Goal: Download file/media

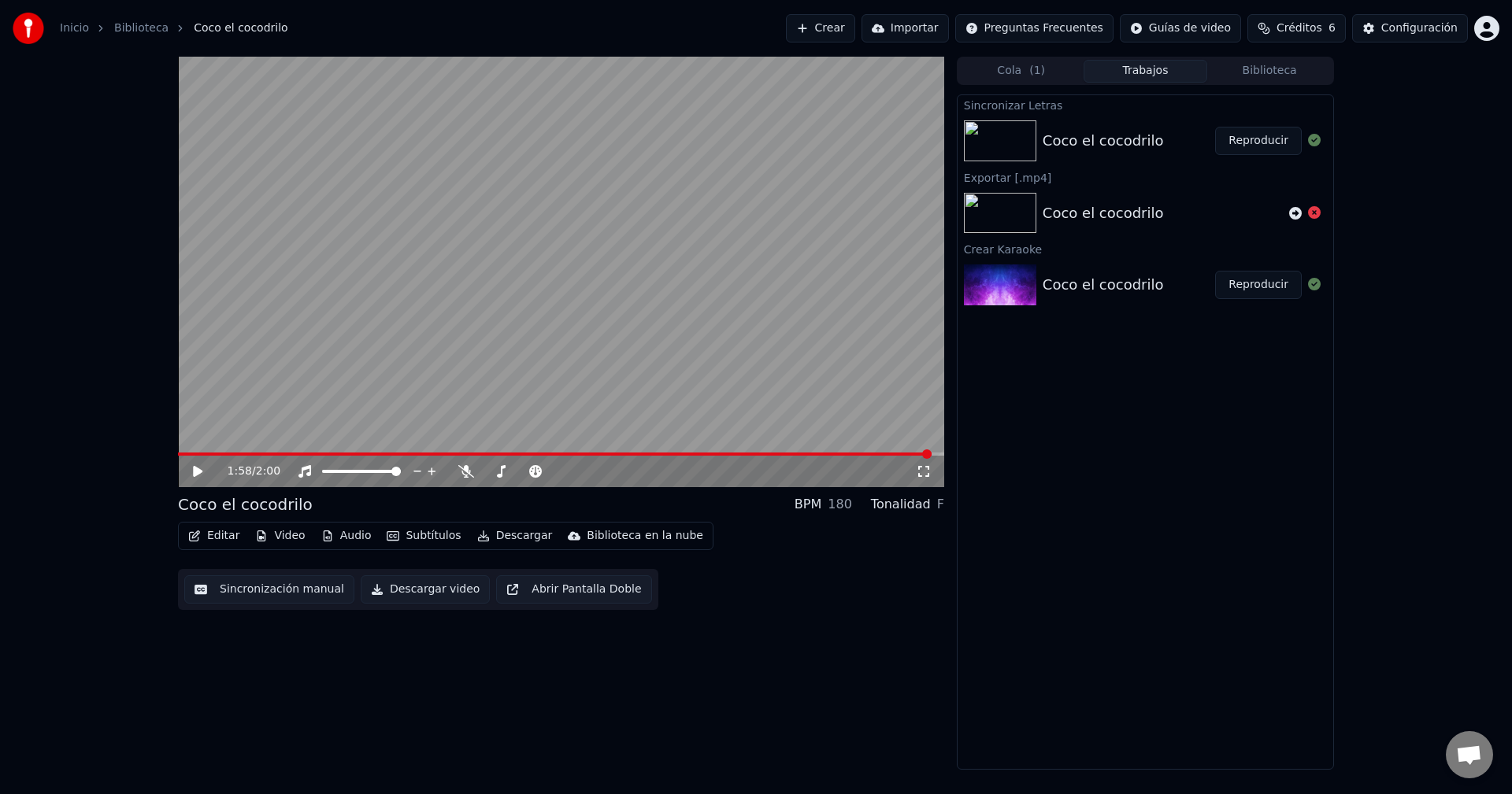
click at [199, 471] on icon at bounding box center [197, 472] width 10 height 11
drag, startPoint x: 246, startPoint y: 457, endPoint x: 192, endPoint y: 461, distance: 54.1
click at [192, 461] on div "0:11 / 2:00" at bounding box center [561, 471] width 766 height 31
click at [178, 454] on span at bounding box center [178, 455] width 0 height 4
click at [256, 465] on span "2:00" at bounding box center [268, 472] width 24 height 16
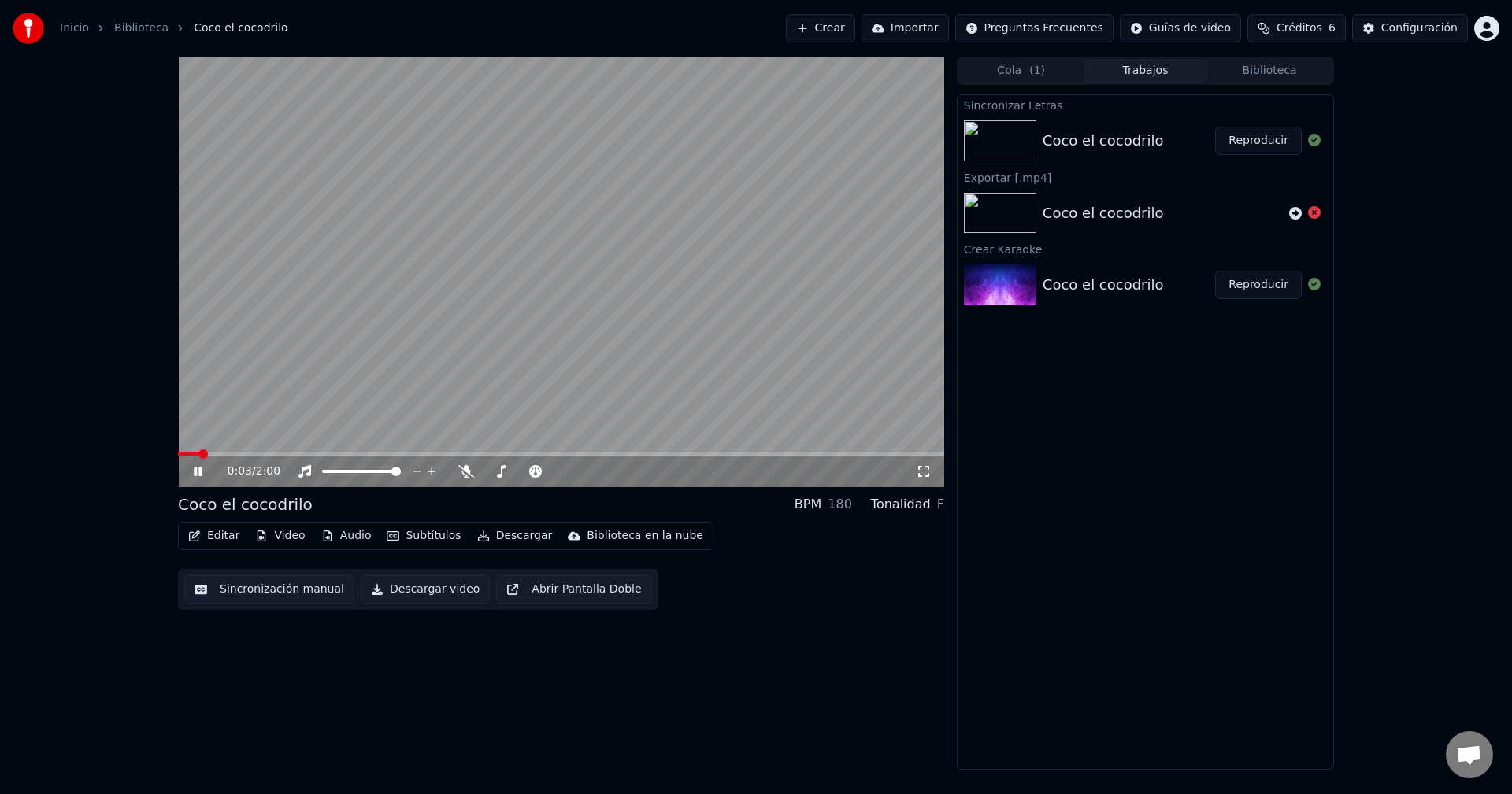
click at [192, 469] on icon at bounding box center [209, 472] width 37 height 13
click at [178, 449] on span at bounding box center [183, 454] width 10 height 10
click at [192, 474] on icon at bounding box center [209, 472] width 37 height 13
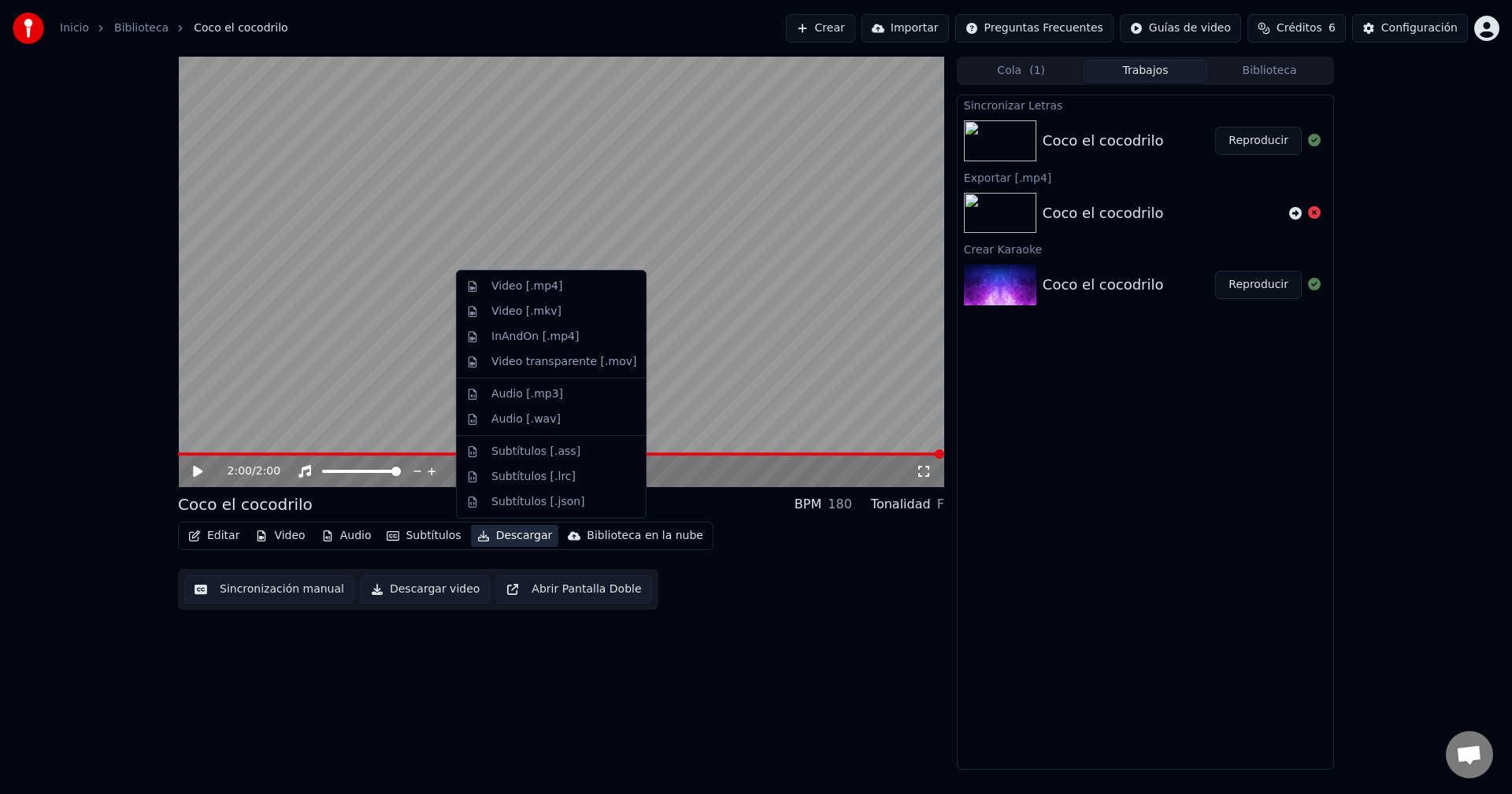
click at [504, 536] on button "Descargar" at bounding box center [515, 536] width 89 height 22
click at [521, 286] on div "Video [.mp4]" at bounding box center [526, 286] width 71 height 16
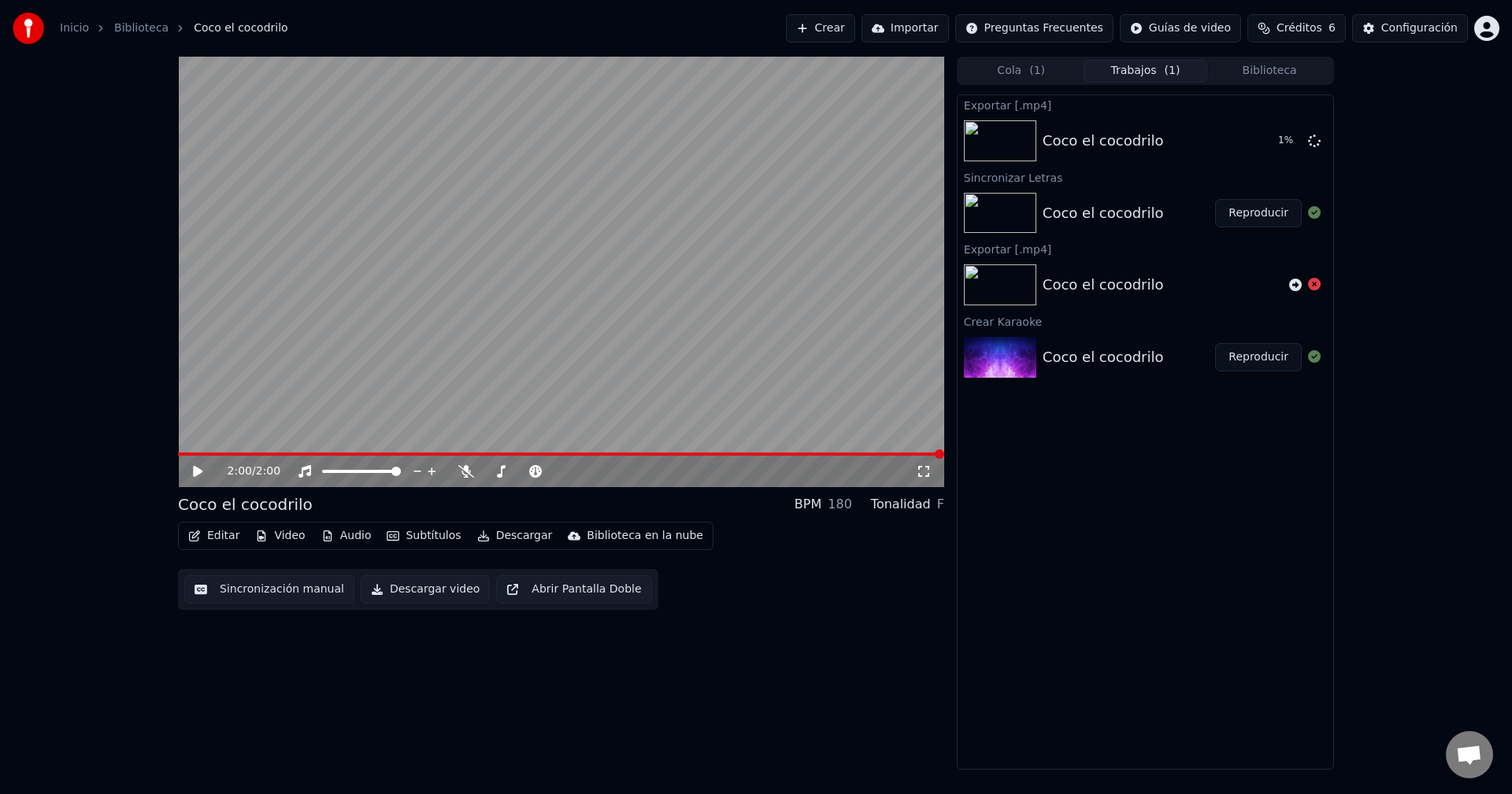
click at [1109, 221] on div "Coco el cocodrilo" at bounding box center [1103, 213] width 121 height 22
click at [1313, 143] on icon at bounding box center [1314, 141] width 13 height 13
click at [435, 592] on button "Descargar video" at bounding box center [425, 590] width 129 height 29
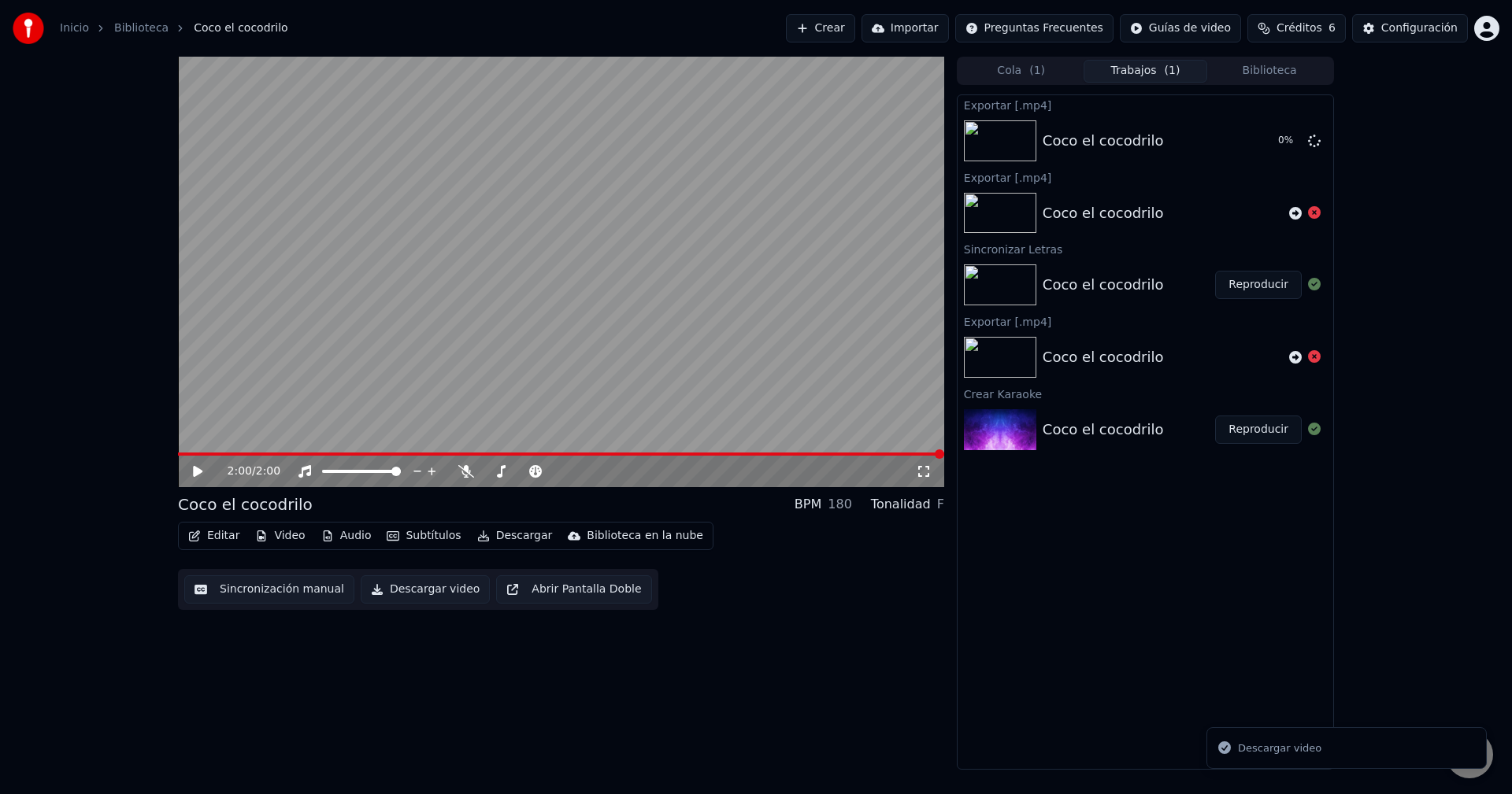
click at [1290, 744] on div "Descargar video" at bounding box center [1279, 749] width 83 height 16
click at [1313, 141] on icon at bounding box center [1314, 141] width 13 height 13
click at [137, 26] on link "Biblioteca" at bounding box center [141, 29] width 55 height 16
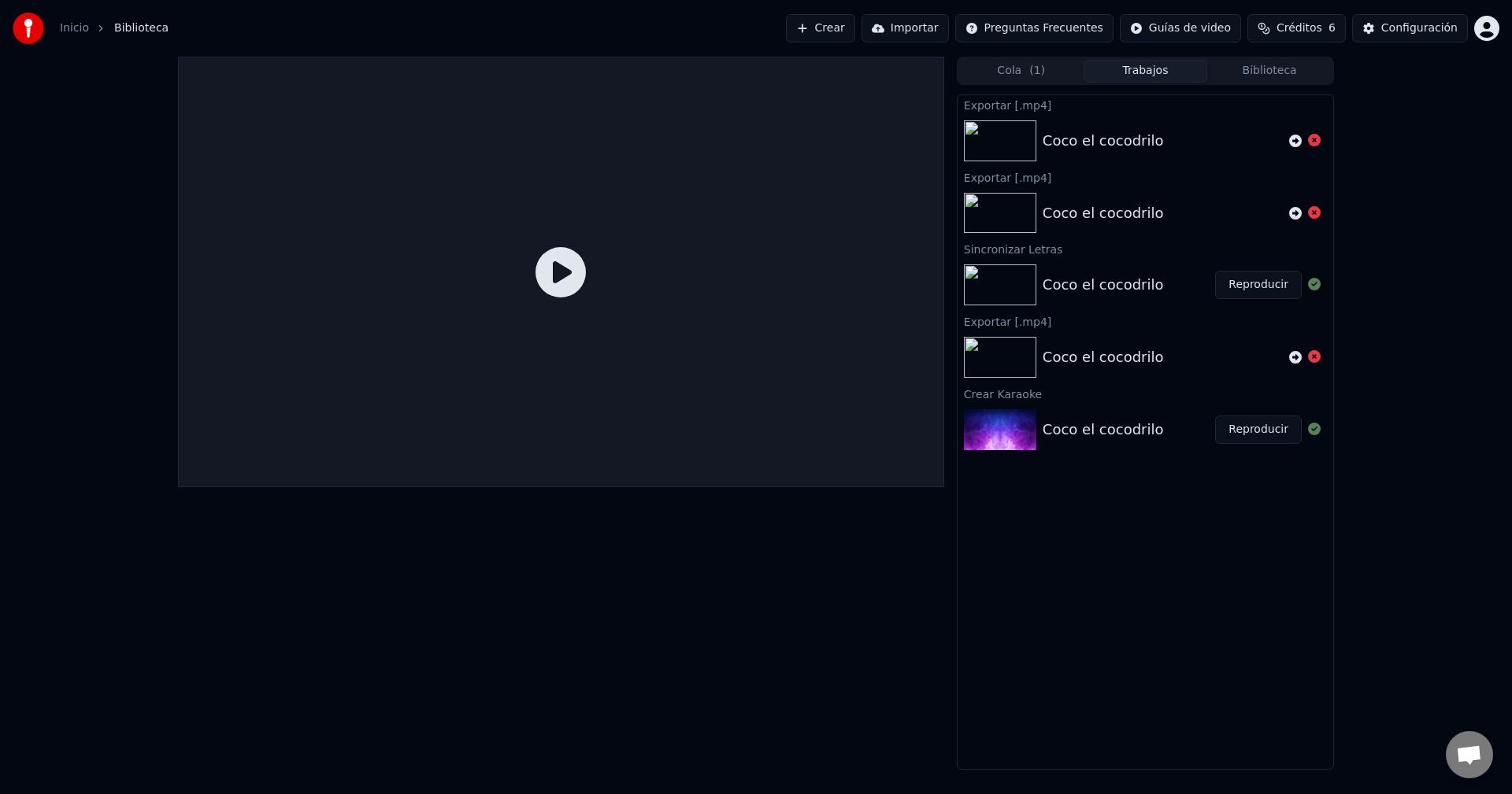
click at [572, 280] on icon at bounding box center [560, 272] width 50 height 50
click at [561, 276] on icon at bounding box center [560, 272] width 50 height 50
click at [1037, 73] on span "( 1 )" at bounding box center [1038, 71] width 16 height 16
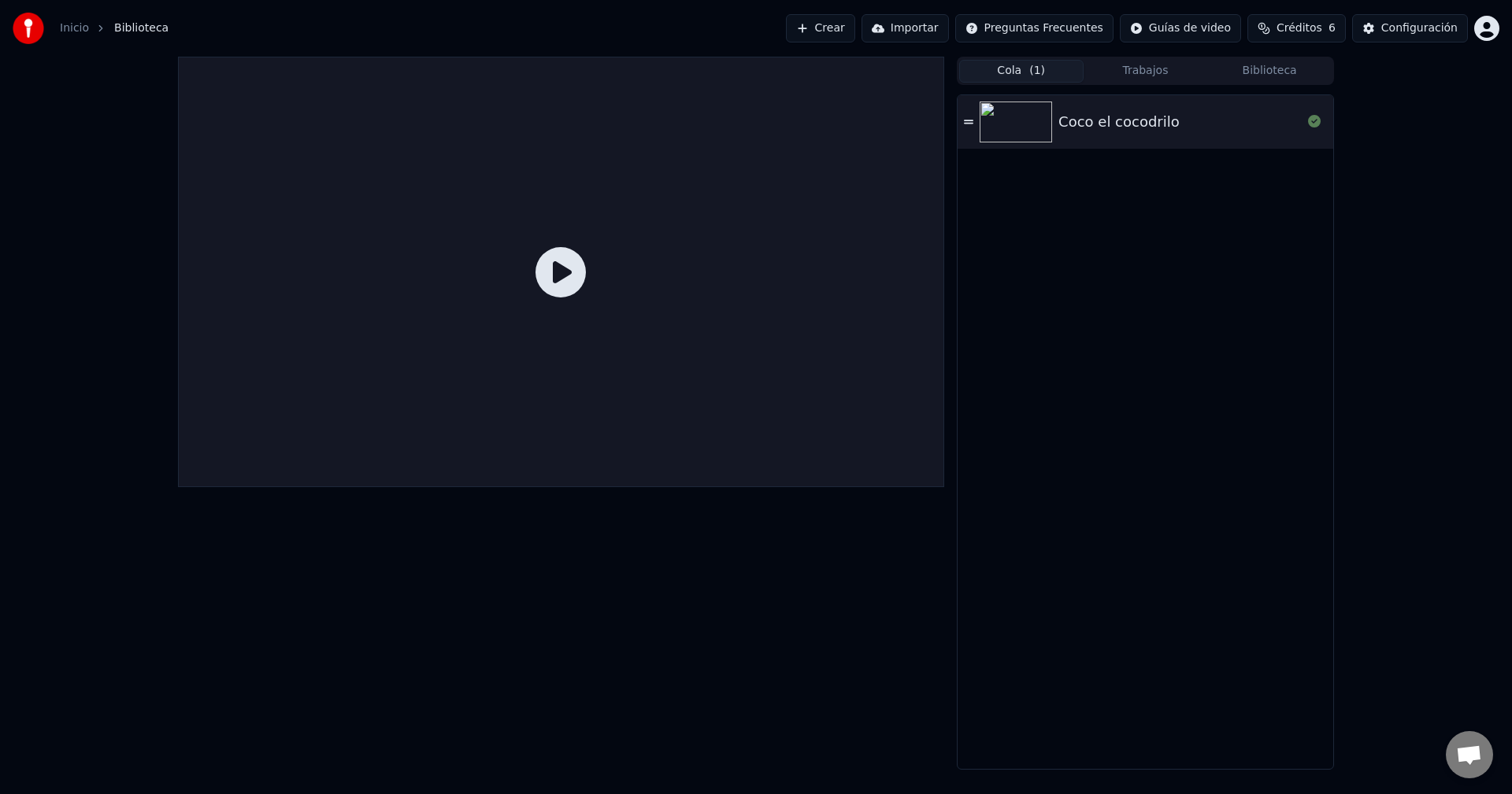
click at [969, 124] on icon at bounding box center [969, 122] width 10 height 11
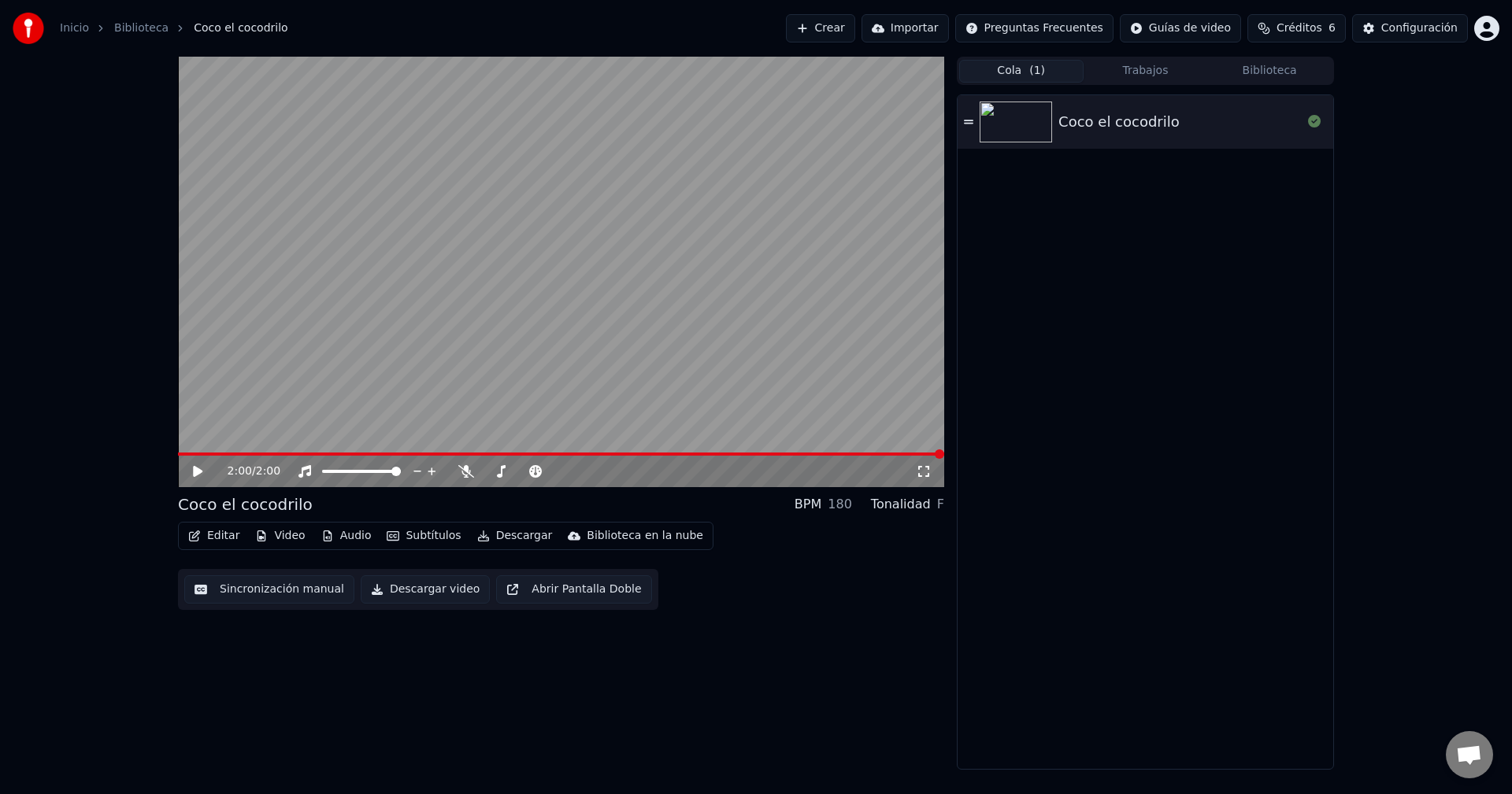
click at [203, 472] on icon at bounding box center [209, 472] width 37 height 13
click at [181, 457] on div "1:27 / 2:00" at bounding box center [561, 471] width 766 height 31
click at [200, 474] on icon at bounding box center [197, 472] width 8 height 10
click at [178, 453] on span at bounding box center [183, 454] width 10 height 10
click at [195, 469] on icon at bounding box center [197, 472] width 10 height 11
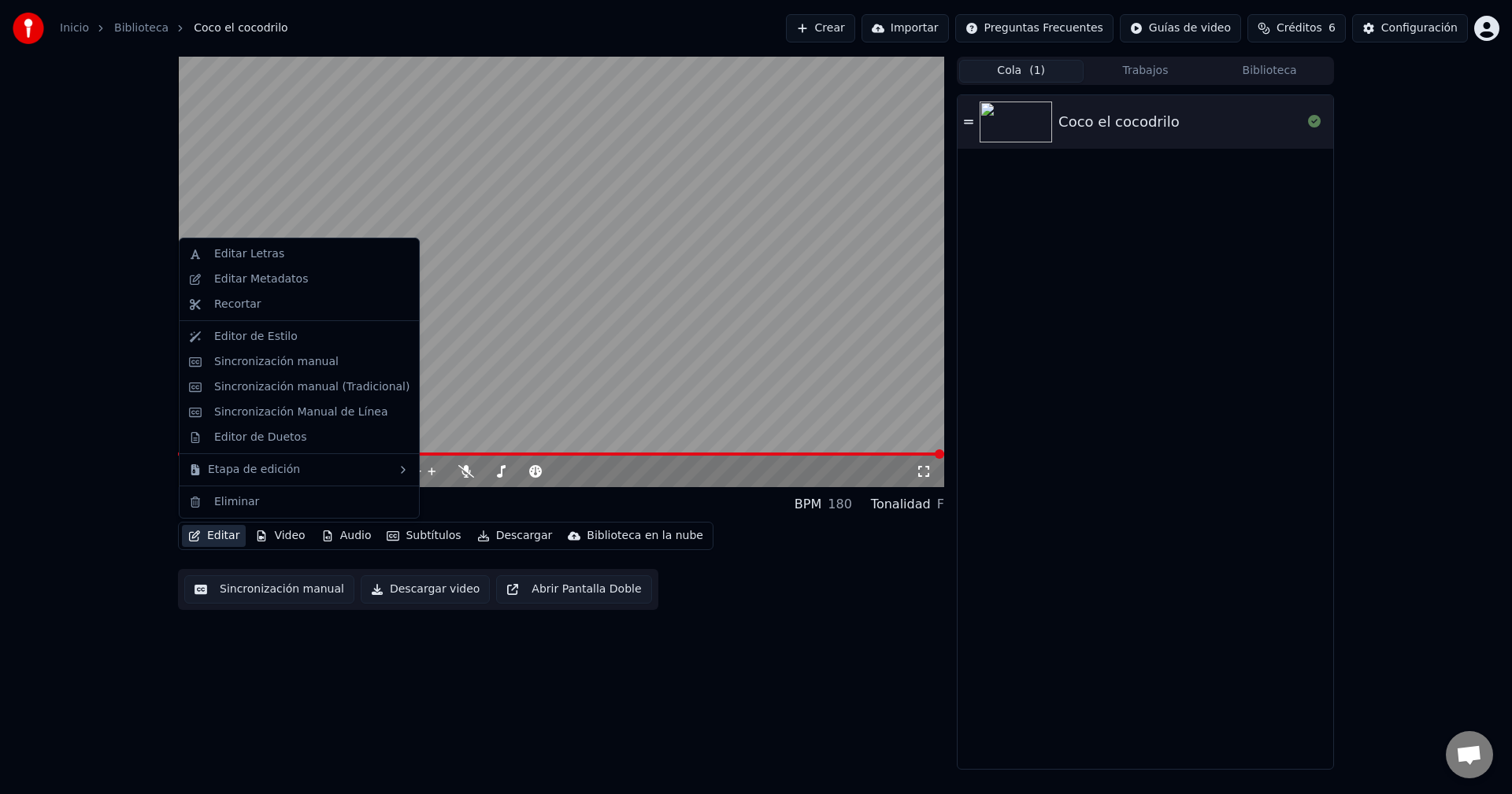
click at [217, 538] on button "Editar" at bounding box center [213, 536] width 64 height 22
click at [271, 255] on div "Editar Letras" at bounding box center [249, 254] width 70 height 16
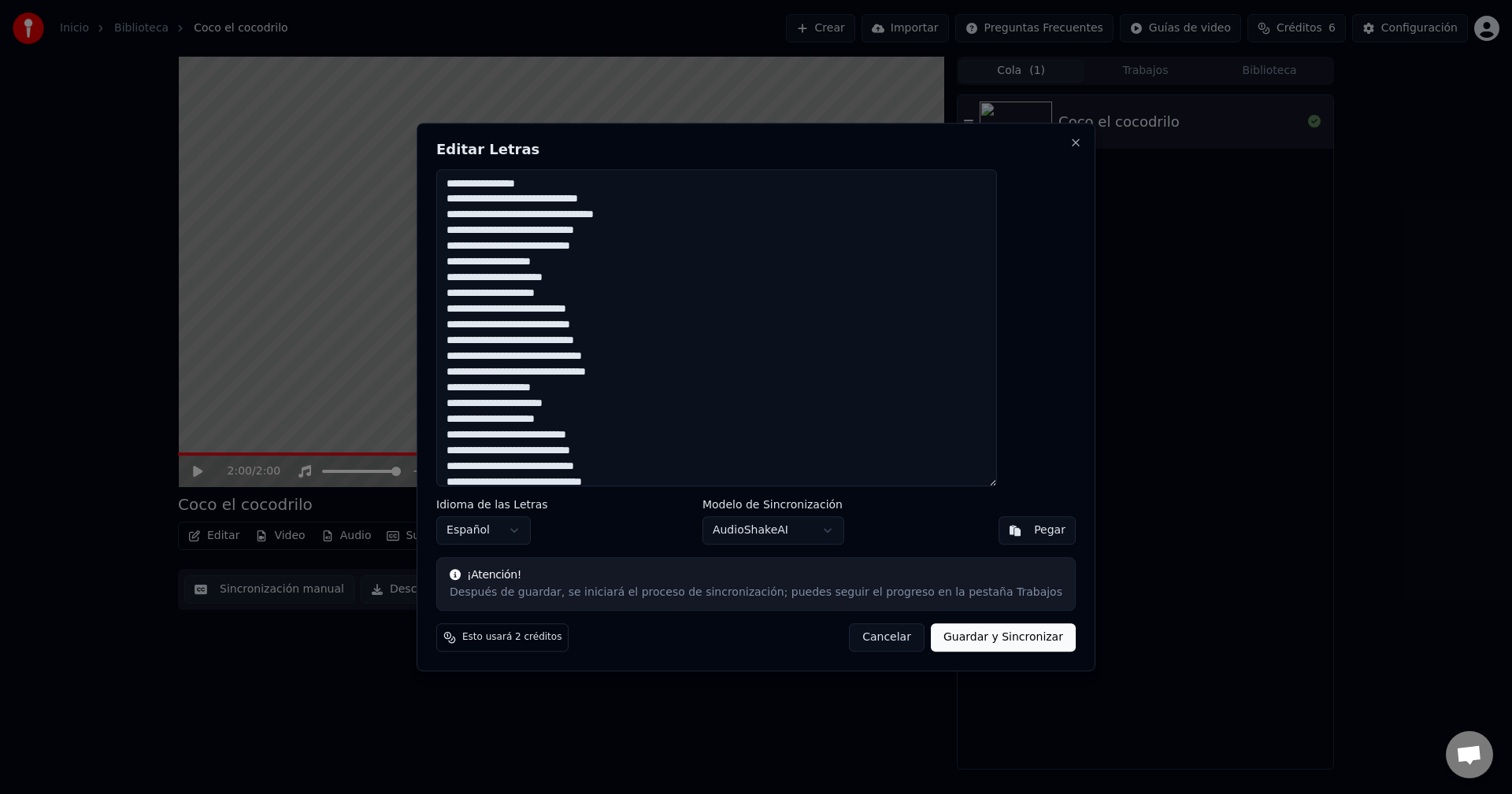
drag, startPoint x: 513, startPoint y: 439, endPoint x: 500, endPoint y: 438, distance: 13.0
click at [500, 438] on textarea "**********" at bounding box center [716, 328] width 560 height 318
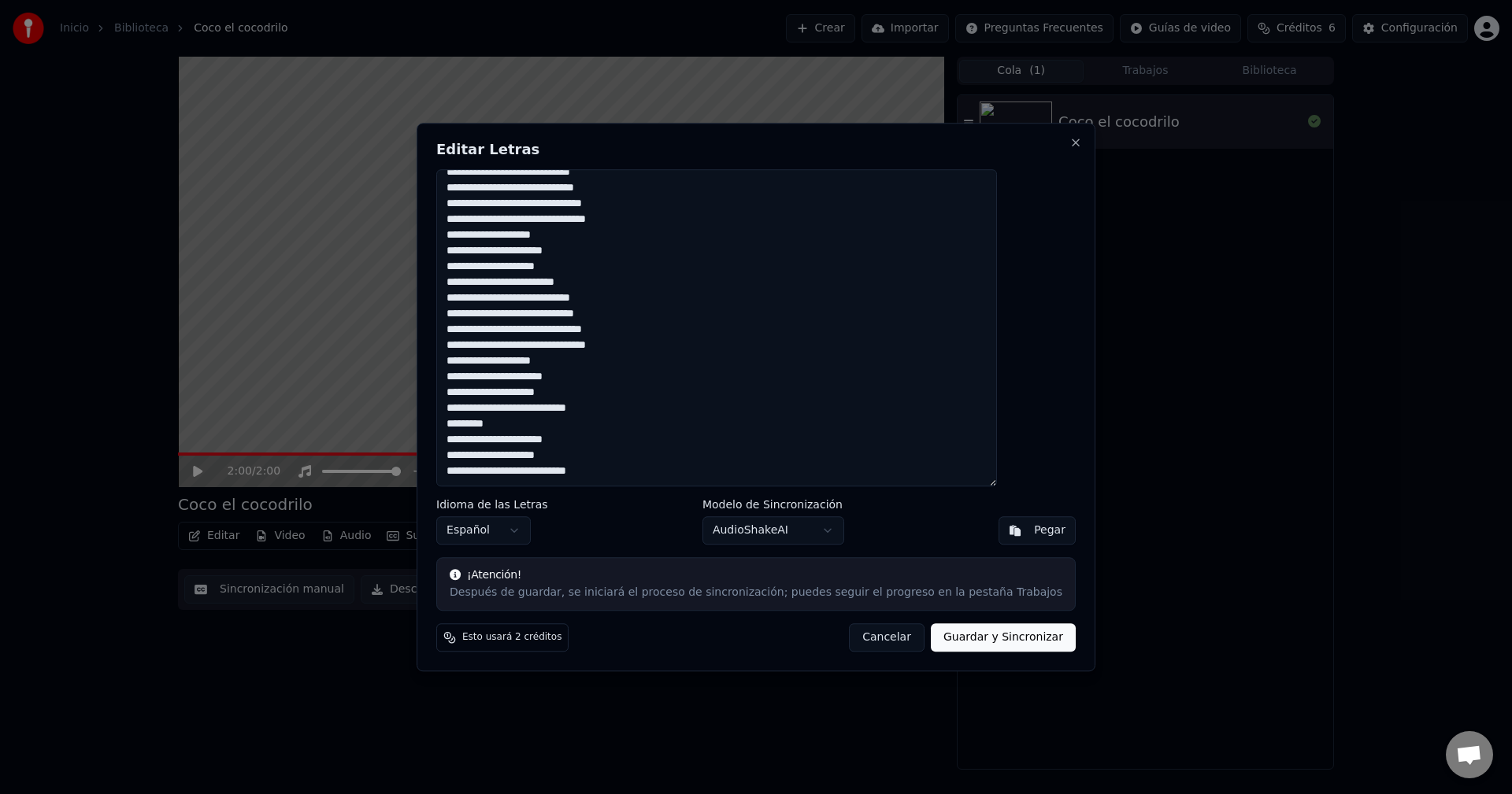
click at [501, 407] on textarea "**********" at bounding box center [716, 328] width 560 height 318
drag, startPoint x: 510, startPoint y: 474, endPoint x: 500, endPoint y: 474, distance: 10.0
click at [500, 474] on textarea "**********" at bounding box center [716, 328] width 560 height 318
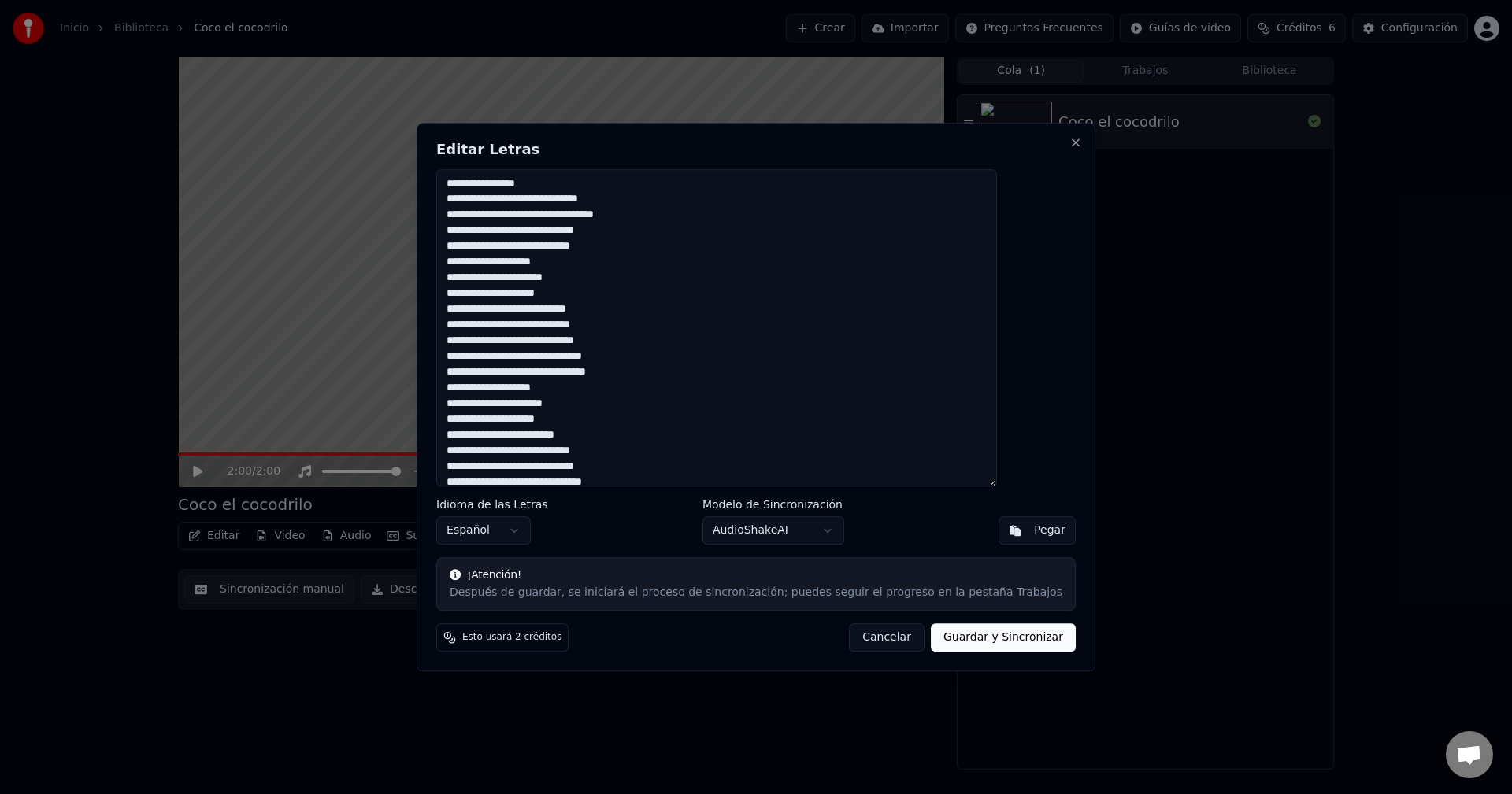
drag, startPoint x: 512, startPoint y: 312, endPoint x: 500, endPoint y: 315, distance: 12.4
click at [500, 315] on textarea "**********" at bounding box center [716, 328] width 560 height 318
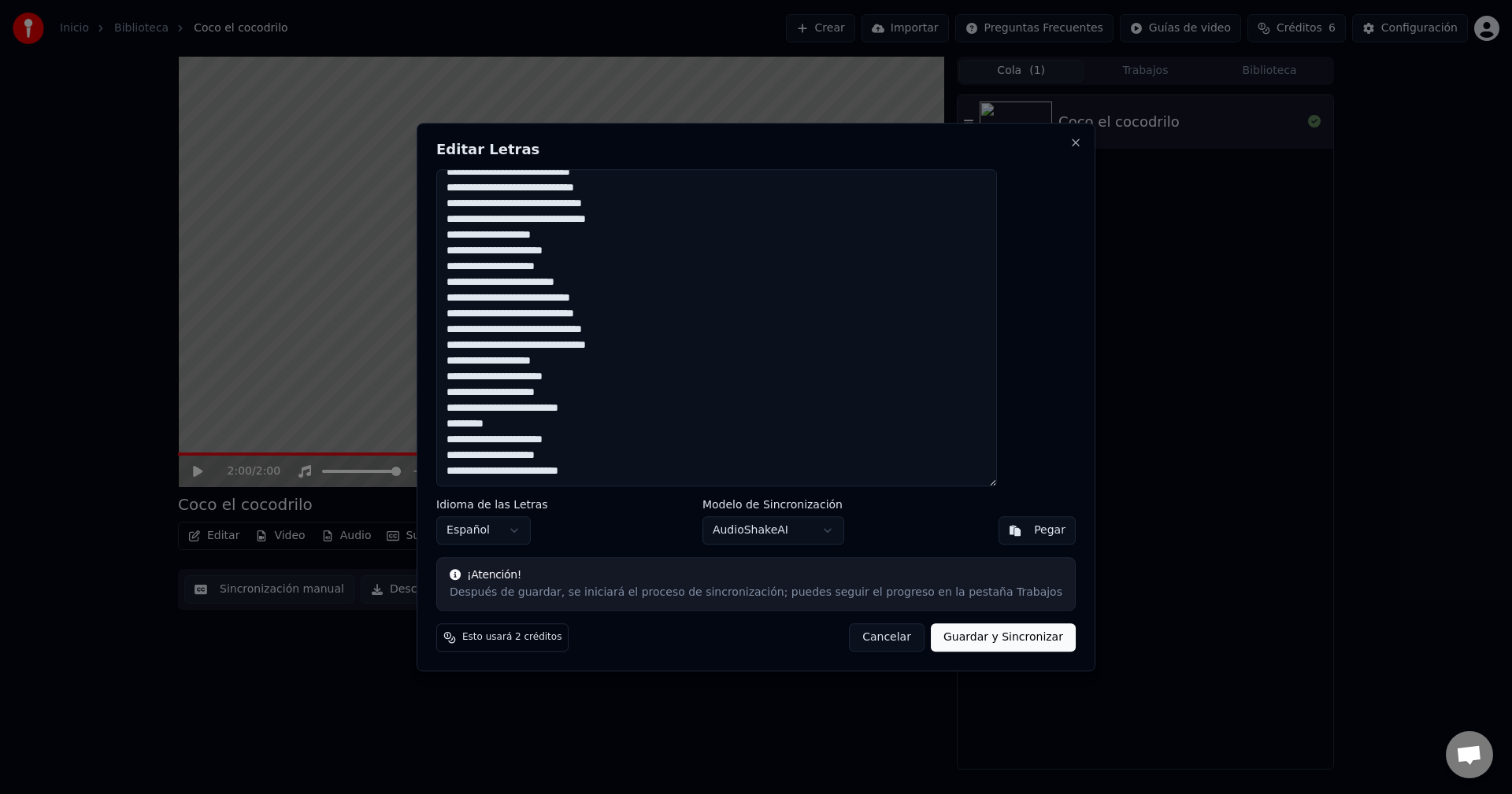
type textarea "**********"
click at [940, 643] on button "Guardar y Sincronizar" at bounding box center [1004, 638] width 145 height 29
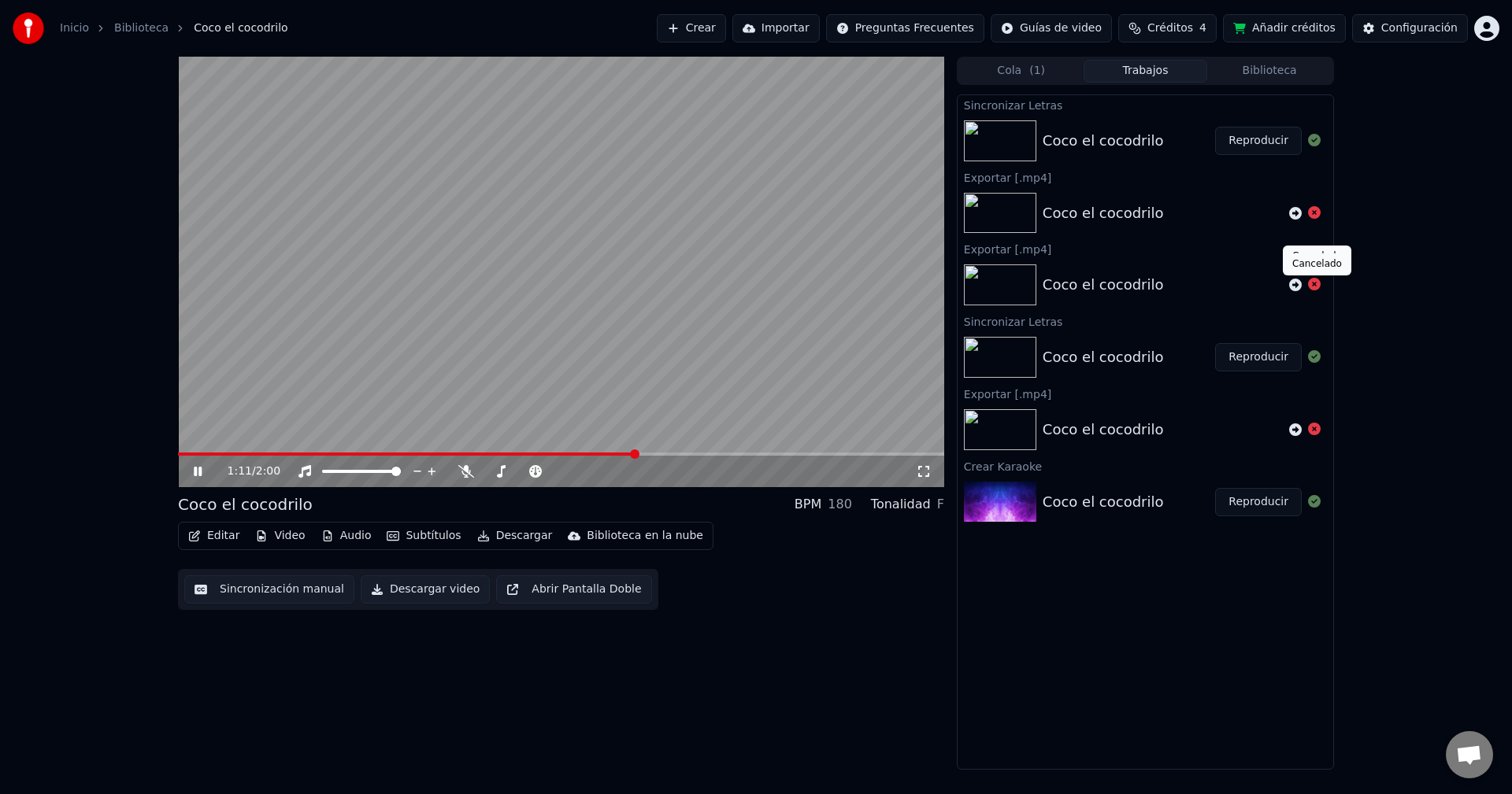
click at [1313, 286] on icon at bounding box center [1314, 284] width 13 height 13
click at [1315, 214] on icon at bounding box center [1314, 212] width 13 height 13
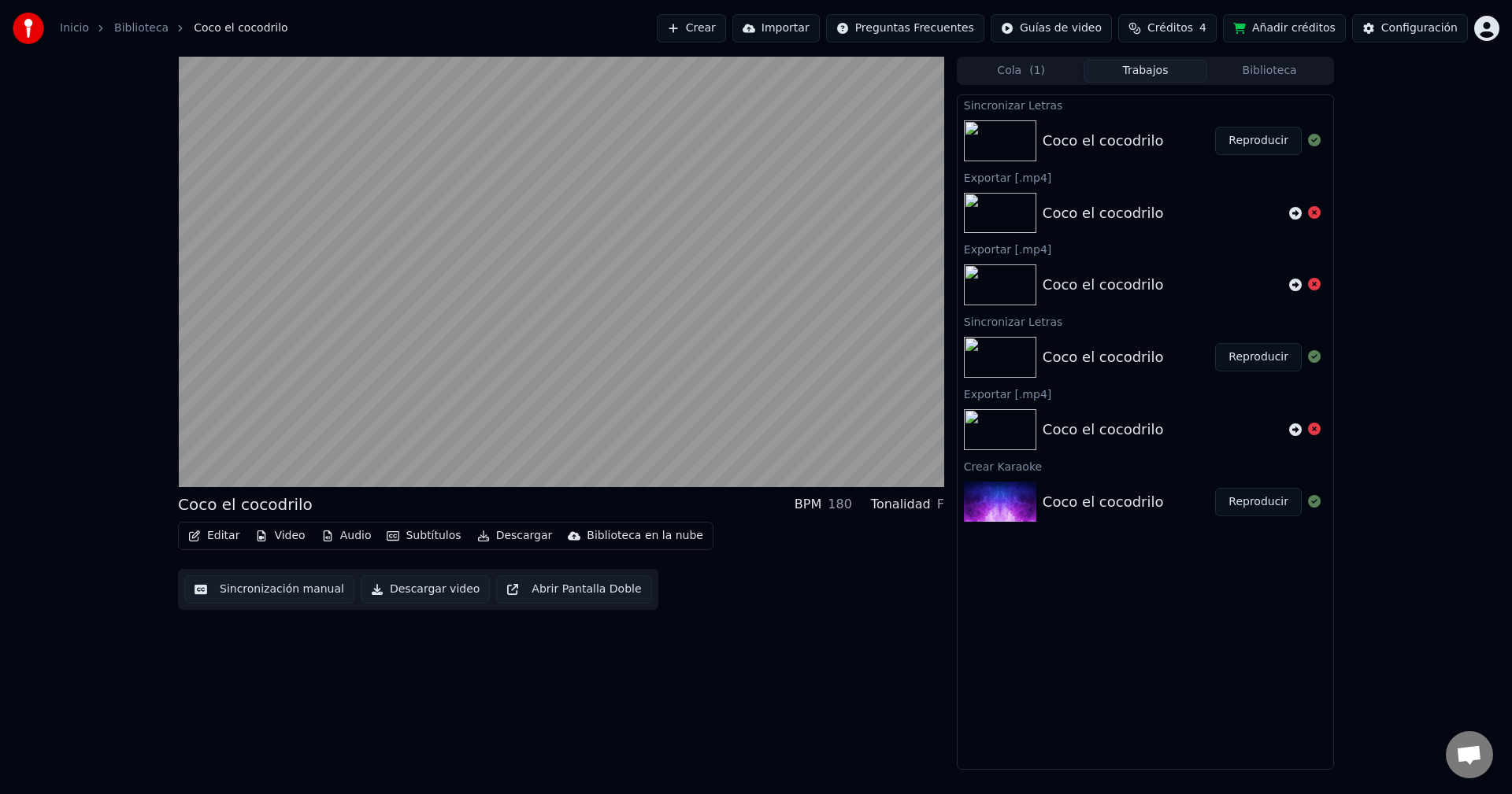
click at [1314, 217] on icon at bounding box center [1314, 212] width 13 height 13
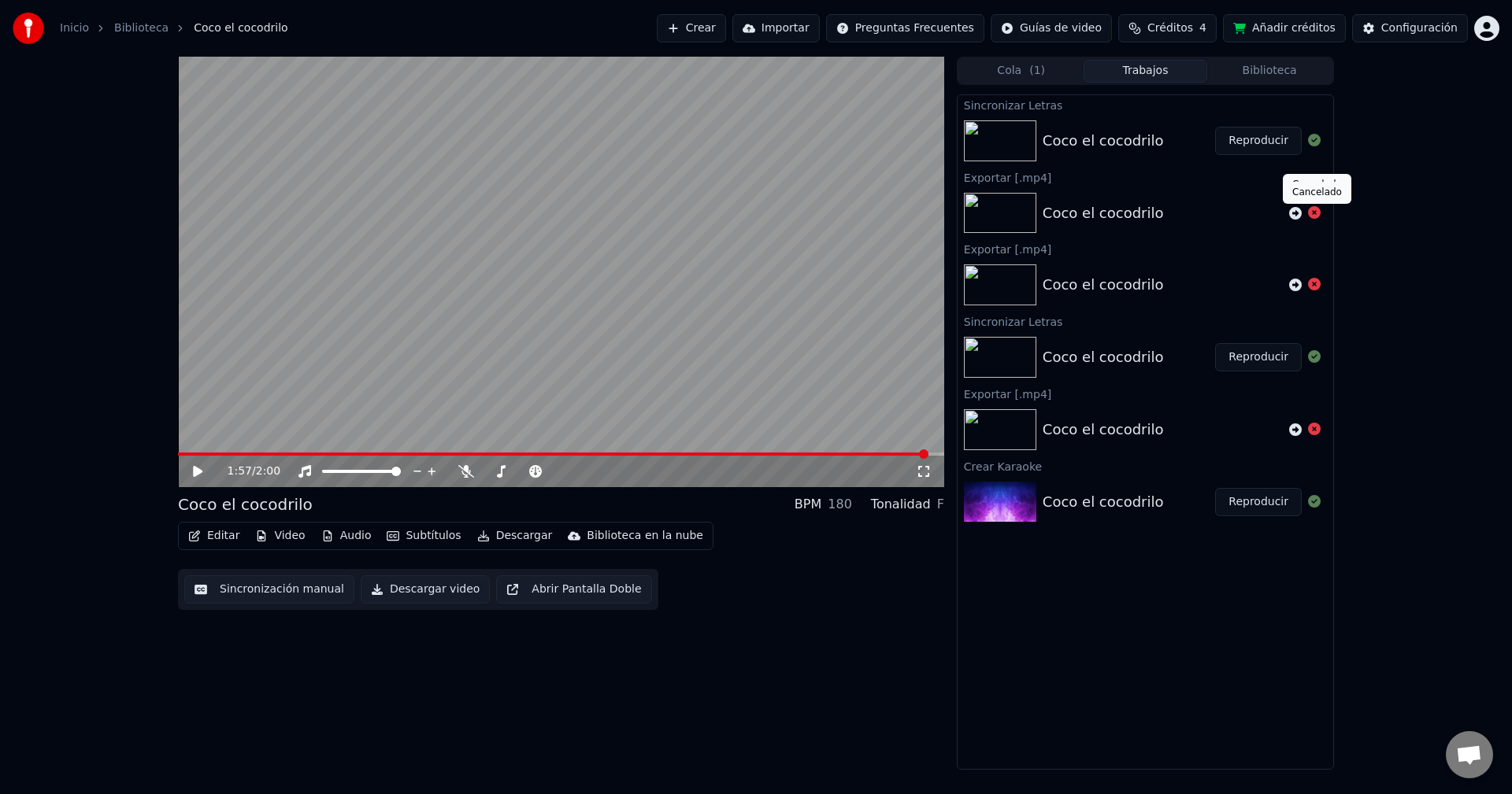
click at [1127, 147] on div "Coco el cocodrilo" at bounding box center [1103, 141] width 121 height 22
click at [1318, 431] on icon at bounding box center [1314, 429] width 13 height 13
click at [1312, 432] on icon at bounding box center [1314, 429] width 13 height 13
click at [1088, 135] on div "Coco el cocodrilo" at bounding box center [1103, 141] width 121 height 22
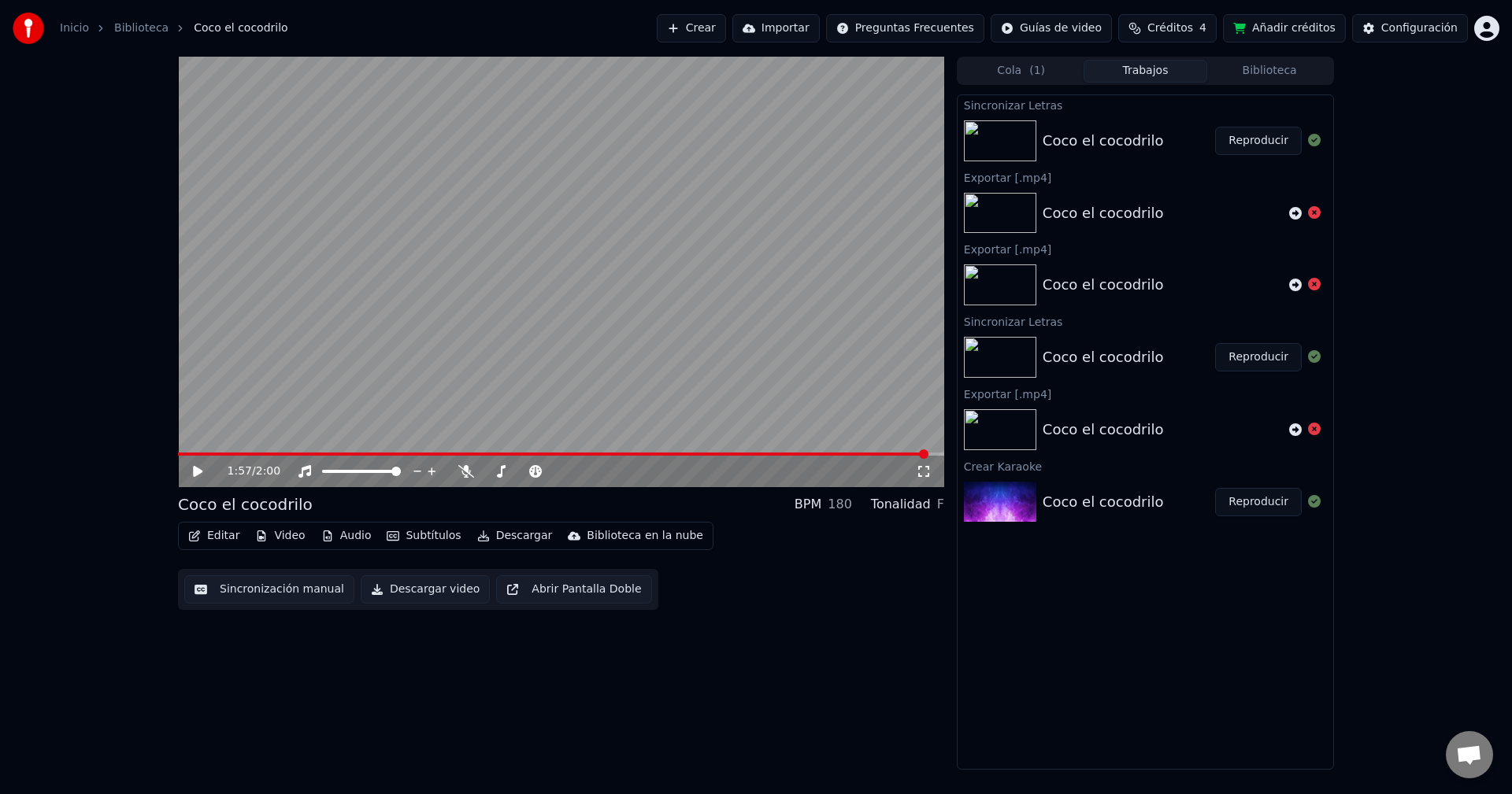
click at [1088, 135] on div "Coco el cocodrilo" at bounding box center [1103, 141] width 121 height 22
click at [199, 476] on icon at bounding box center [209, 472] width 37 height 13
click at [200, 474] on icon at bounding box center [197, 472] width 8 height 10
click at [1127, 130] on div "Coco el cocodrilo" at bounding box center [1103, 141] width 121 height 22
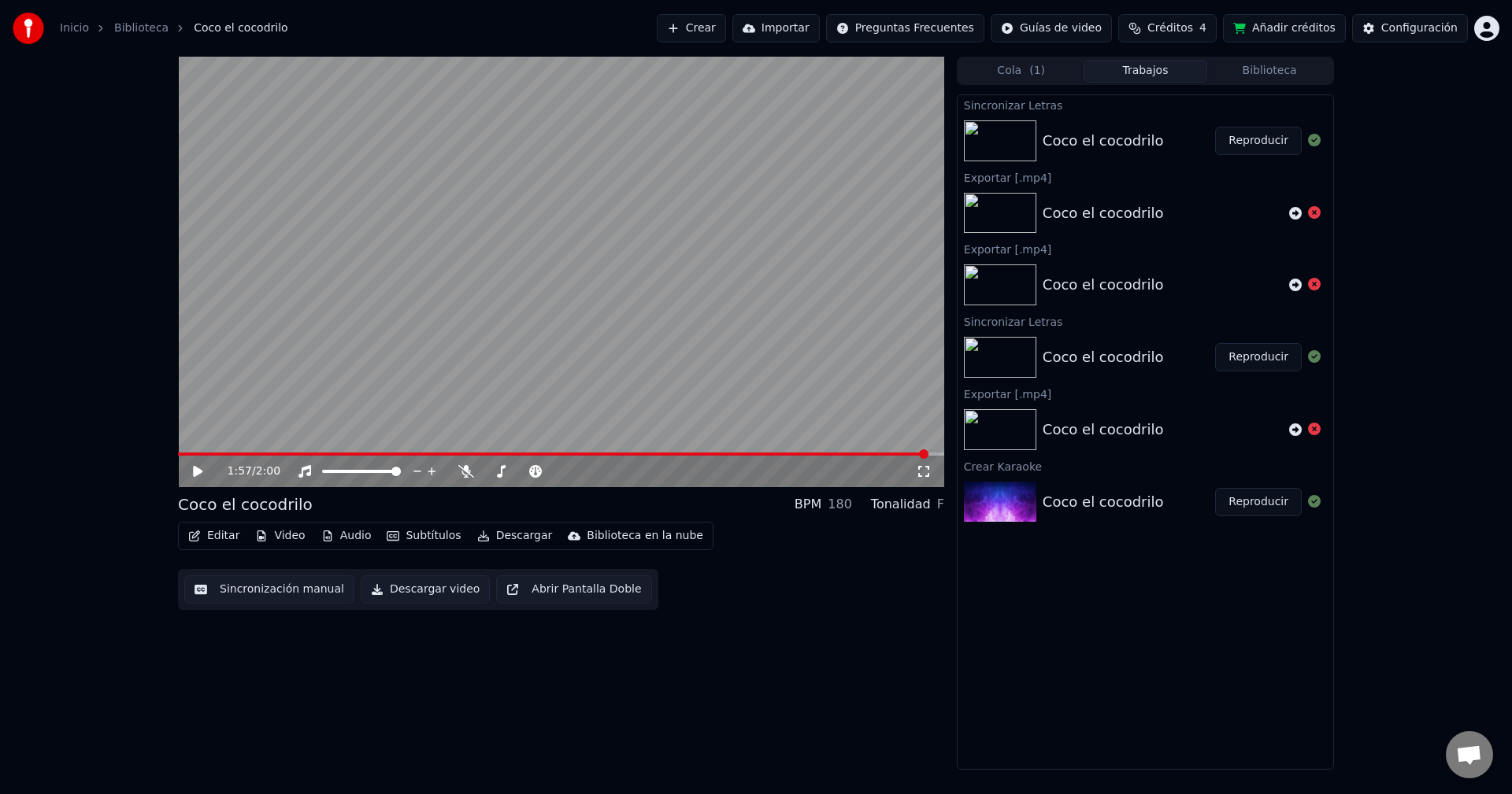
click at [1128, 131] on div "Coco el cocodrilo" at bounding box center [1103, 141] width 121 height 22
click at [1250, 144] on button "Reproducir" at bounding box center [1258, 141] width 87 height 29
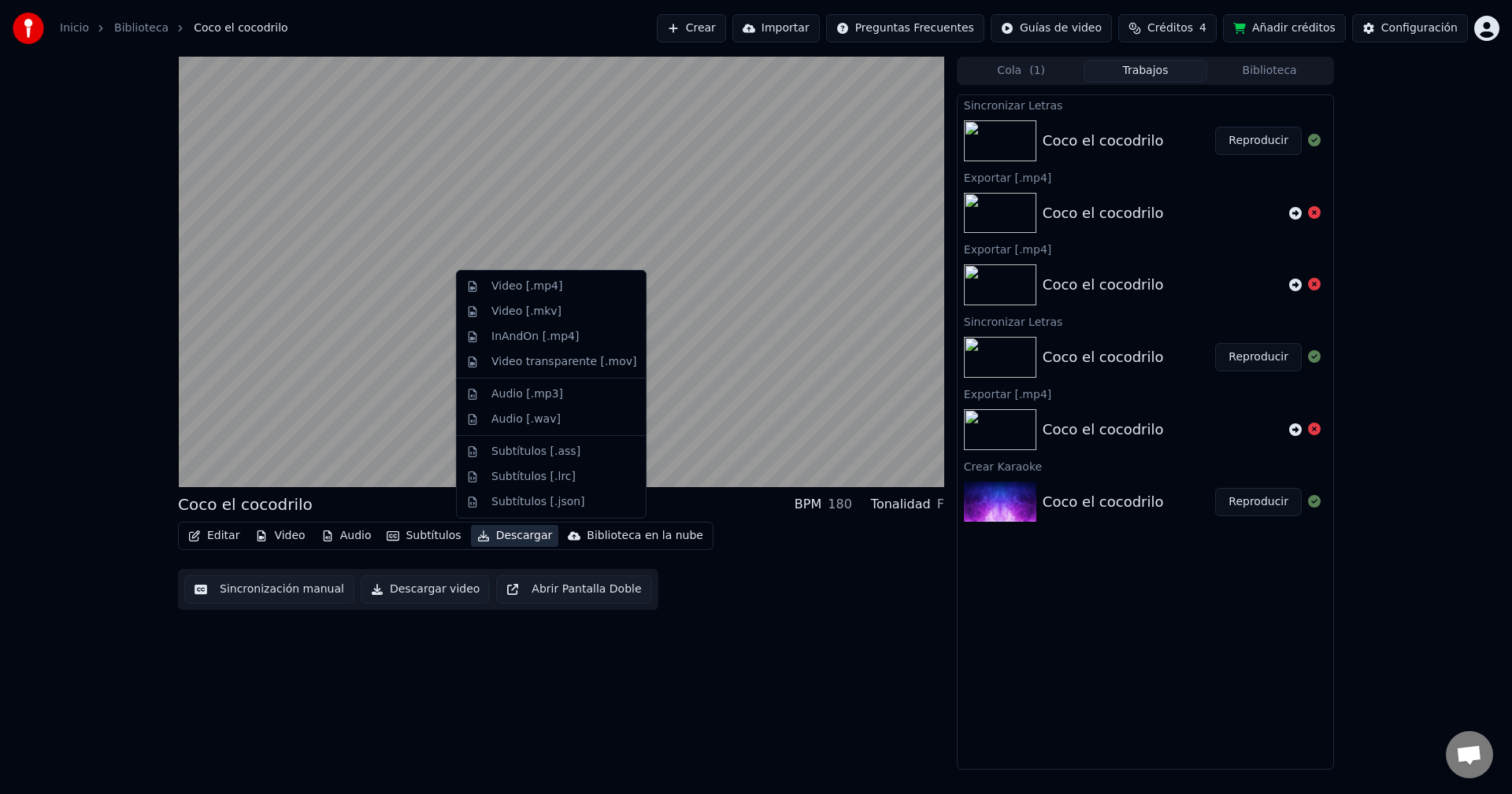
click at [508, 542] on button "Descargar" at bounding box center [515, 536] width 89 height 22
click at [550, 282] on div "Video [.mp4]" at bounding box center [526, 286] width 71 height 16
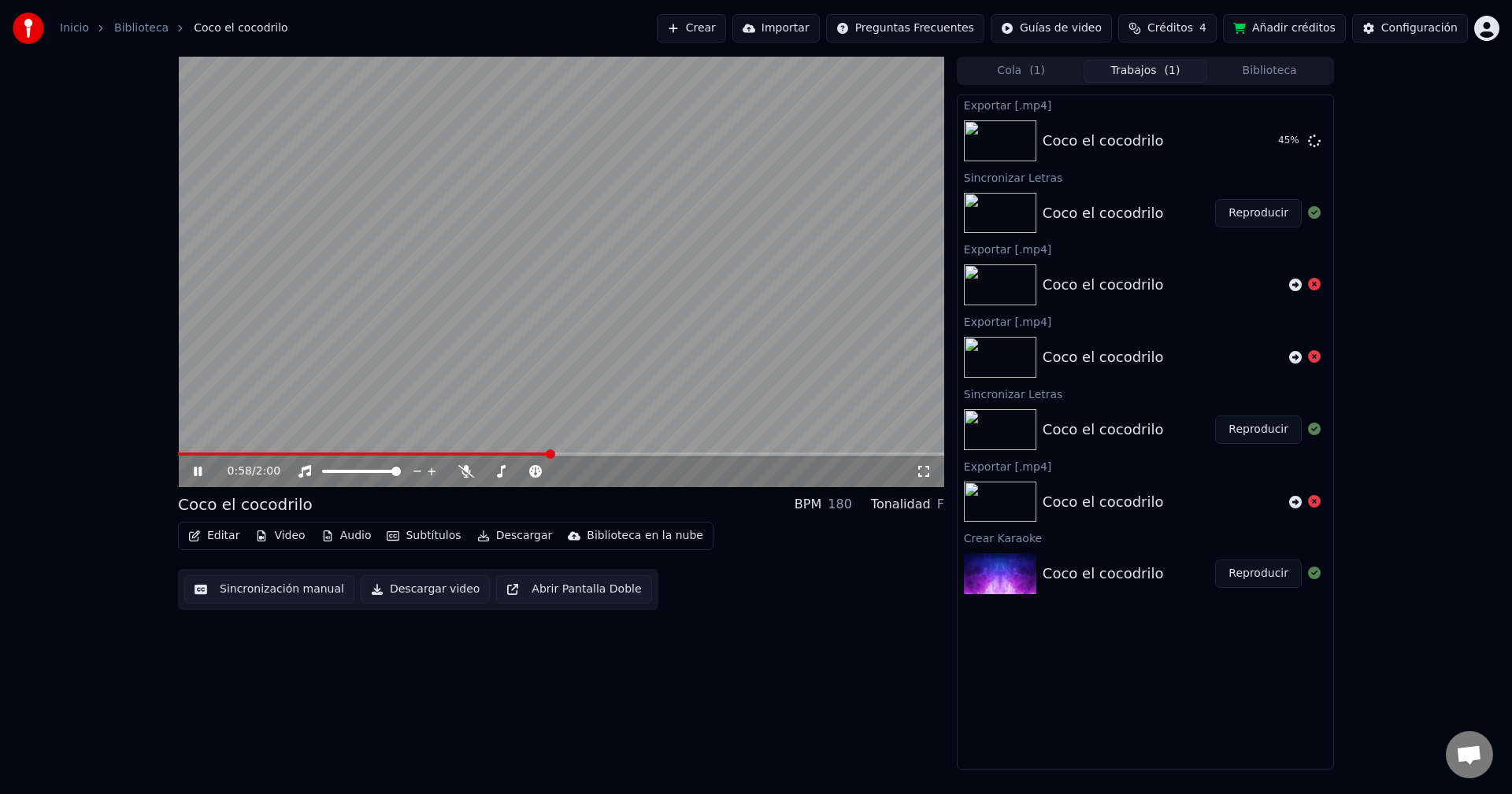
click at [204, 467] on icon at bounding box center [209, 472] width 37 height 13
click at [401, 476] on span at bounding box center [396, 472] width 10 height 10
click at [432, 474] on icon at bounding box center [431, 471] width 8 height 8
click at [578, 474] on span at bounding box center [575, 472] width 10 height 10
click at [351, 537] on button "Audio" at bounding box center [346, 536] width 63 height 22
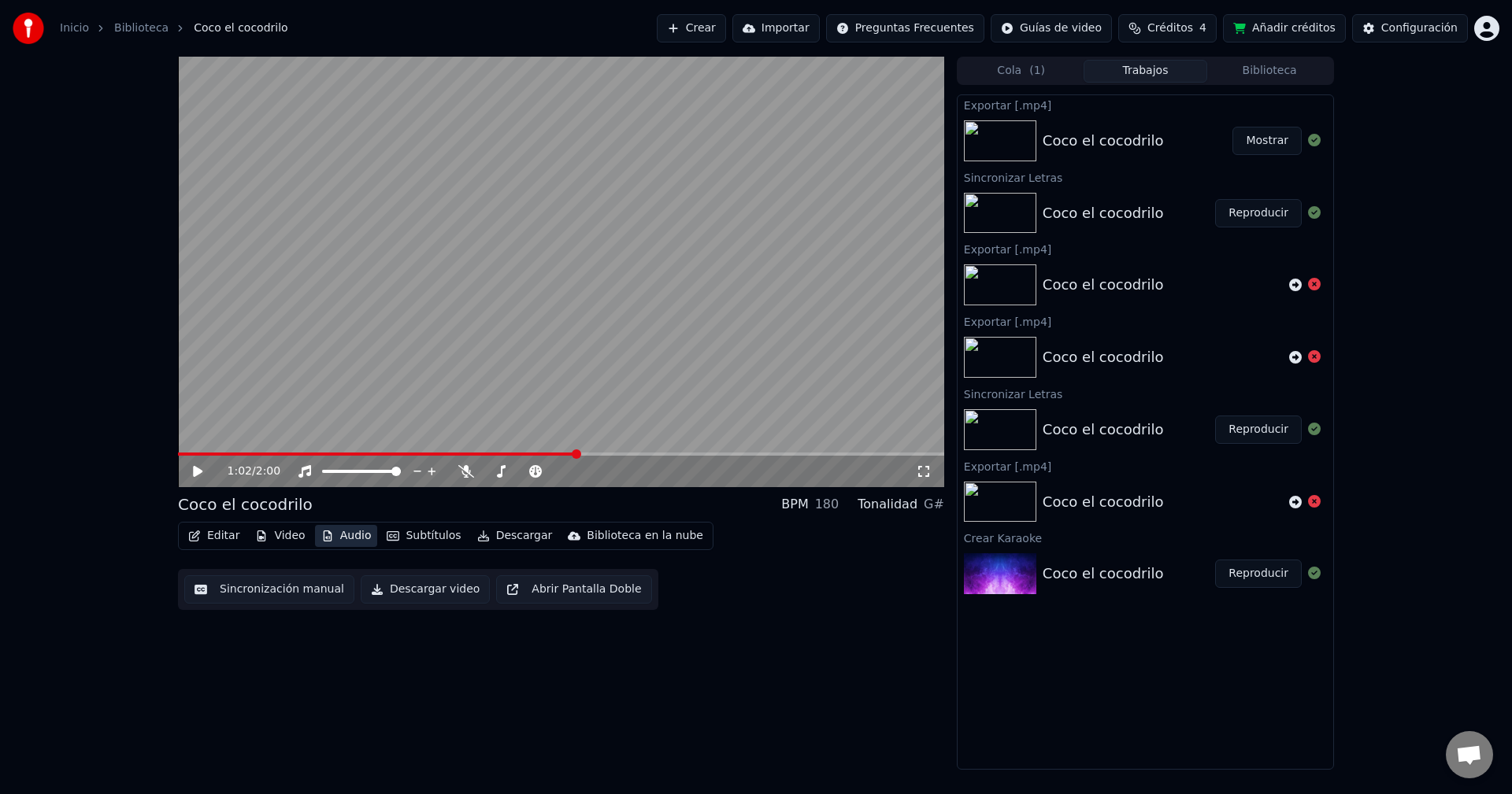
click at [351, 537] on button "Audio" at bounding box center [346, 536] width 63 height 22
click at [178, 451] on video at bounding box center [561, 271] width 766 height 431
click at [178, 458] on div "1:03 / 2:00" at bounding box center [561, 471] width 766 height 31
click at [192, 467] on icon at bounding box center [209, 472] width 37 height 13
click at [178, 459] on span at bounding box center [183, 454] width 10 height 10
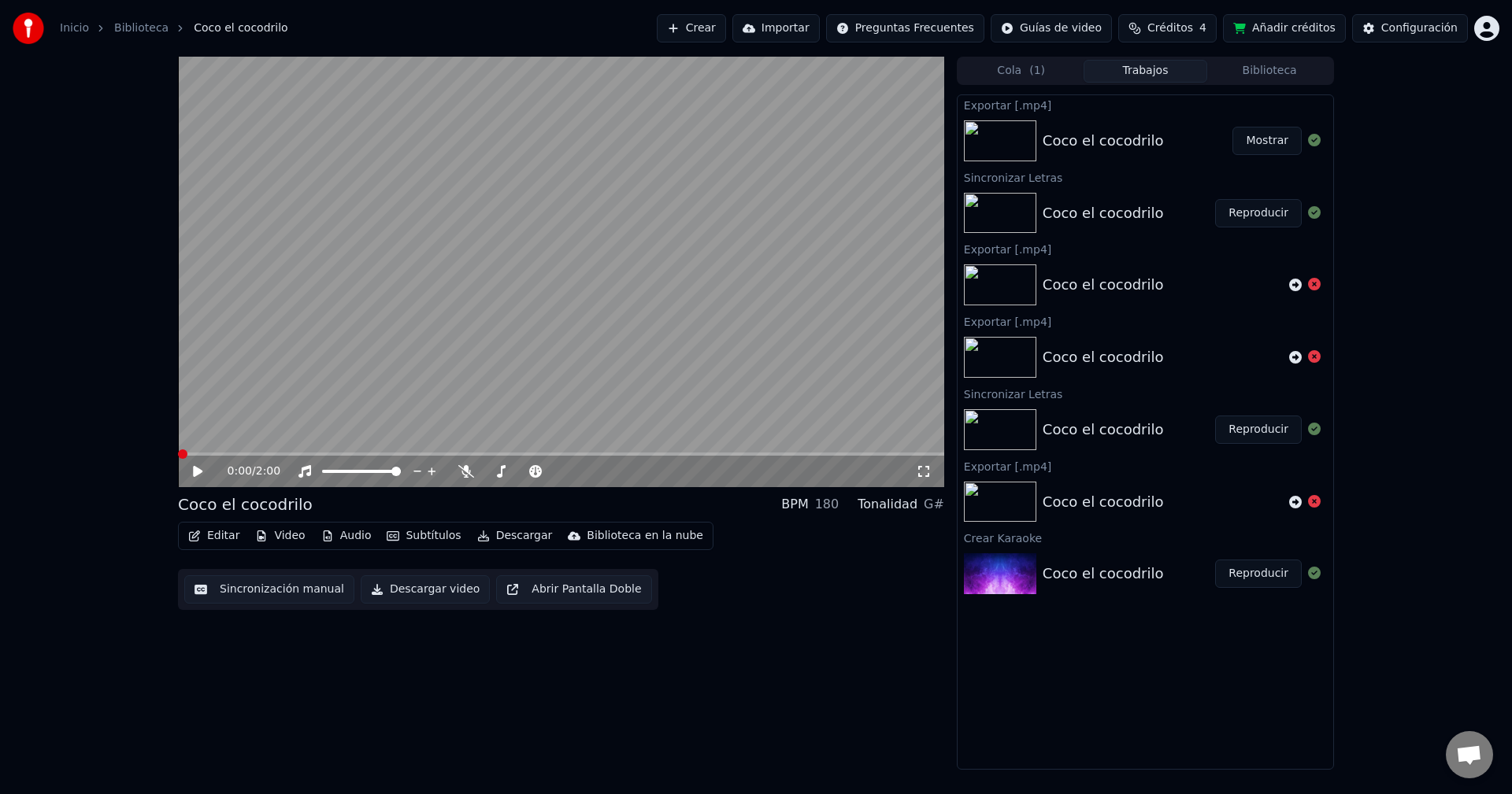
click at [241, 670] on div "0:00 / 2:00 Coco el cocodrilo BPM 180 Tonalidad G# Editar Video Audio Subtítulo…" at bounding box center [561, 413] width 766 height 713
click at [189, 471] on div "0:00 / 2:00" at bounding box center [561, 472] width 754 height 16
click at [195, 470] on icon at bounding box center [197, 472] width 10 height 11
